Goal: Task Accomplishment & Management: Manage account settings

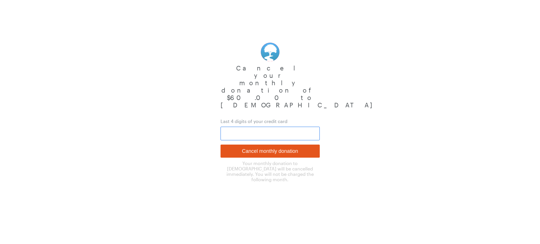
click at [236, 126] on input "text" at bounding box center [270, 133] width 99 height 14
type input "4266"
click at [229, 144] on input "Cancel monthly donation" at bounding box center [270, 150] width 99 height 13
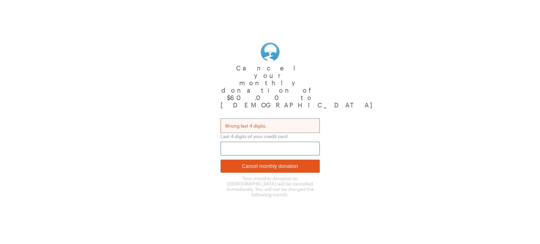
click at [230, 141] on input "text" at bounding box center [270, 148] width 99 height 14
type input "4266"
drag, startPoint x: 222, startPoint y: 144, endPoint x: 227, endPoint y: 143, distance: 5.2
click at [224, 159] on input "Cancel monthly donation" at bounding box center [270, 165] width 99 height 13
click at [242, 159] on input "Cancel monthly donation" at bounding box center [270, 165] width 99 height 13
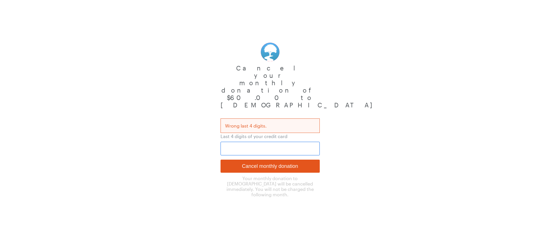
click at [232, 141] on input "text" at bounding box center [270, 148] width 99 height 14
type input "4147"
click at [203, 137] on body "Cancel your monthly donation of $60.00 to Riverside Community Church Wrong last…" at bounding box center [270, 98] width 540 height 197
drag, startPoint x: 243, startPoint y: 124, endPoint x: 204, endPoint y: 127, distance: 38.4
click at [204, 127] on body "Cancel your monthly donation of $60.00 to Riverside Community Church Wrong last…" at bounding box center [270, 98] width 540 height 197
